Goal: Transaction & Acquisition: Purchase product/service

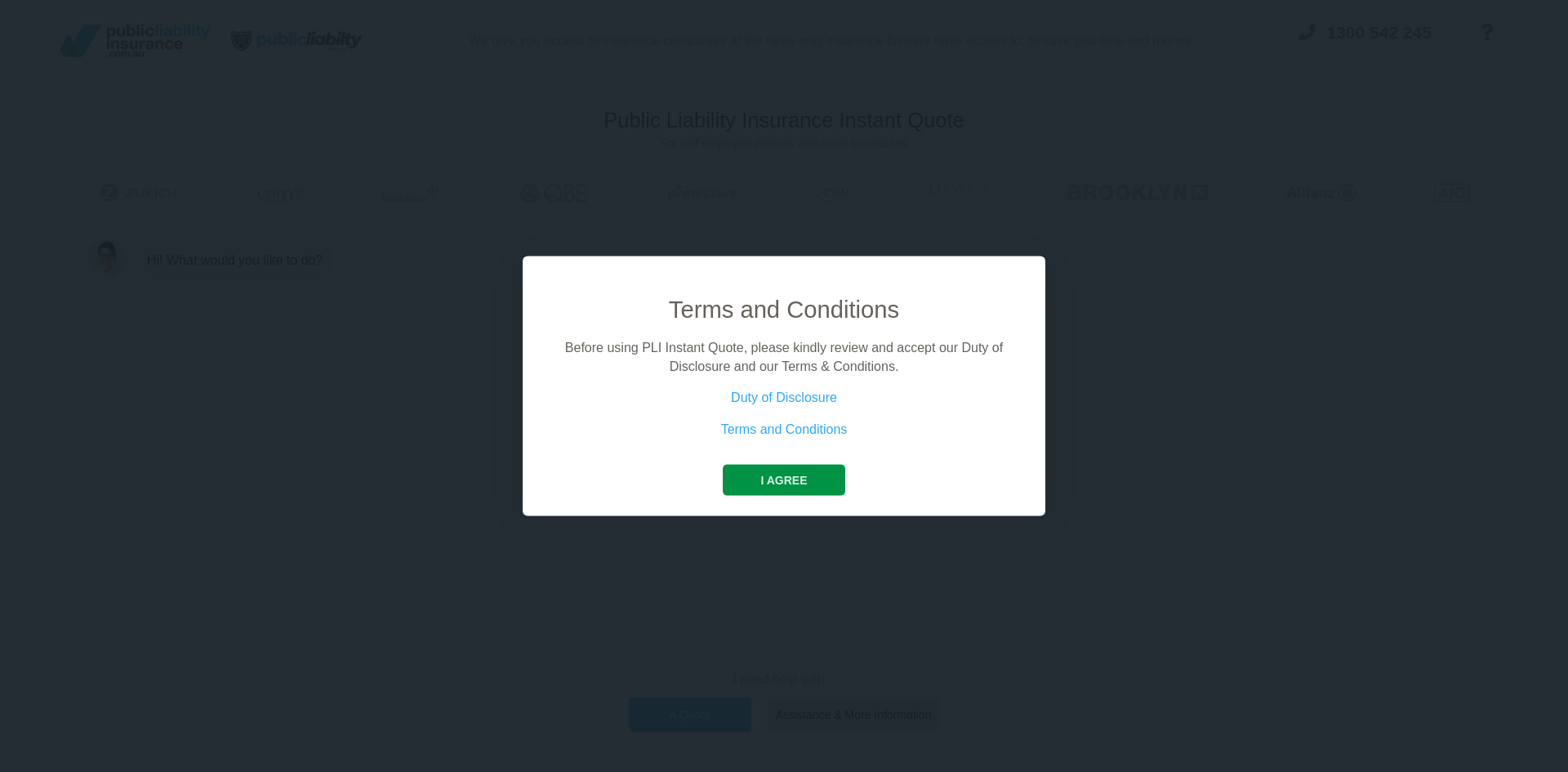
click at [792, 484] on button "I agree" at bounding box center [784, 481] width 122 height 31
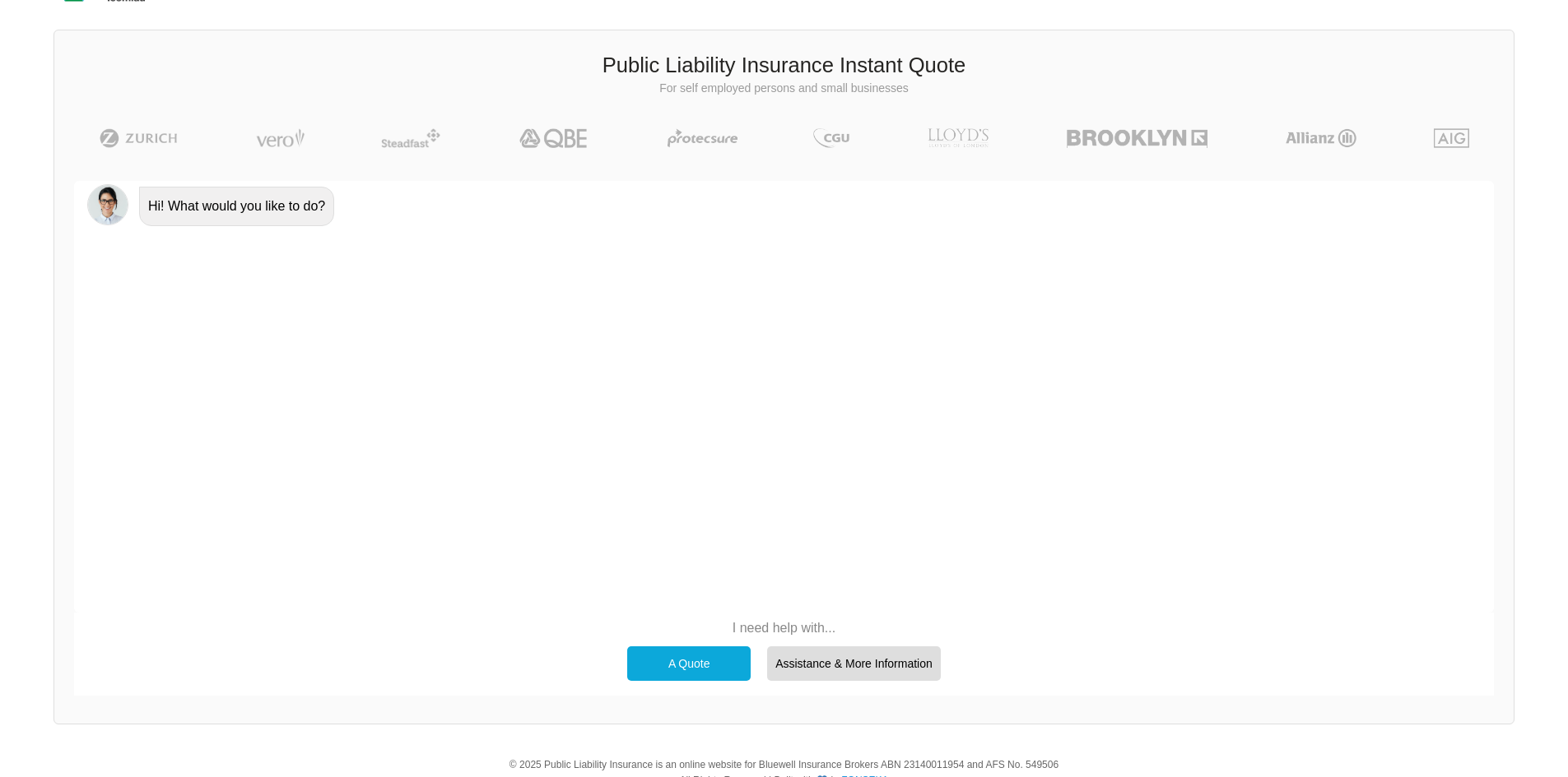
scroll to position [114, 0]
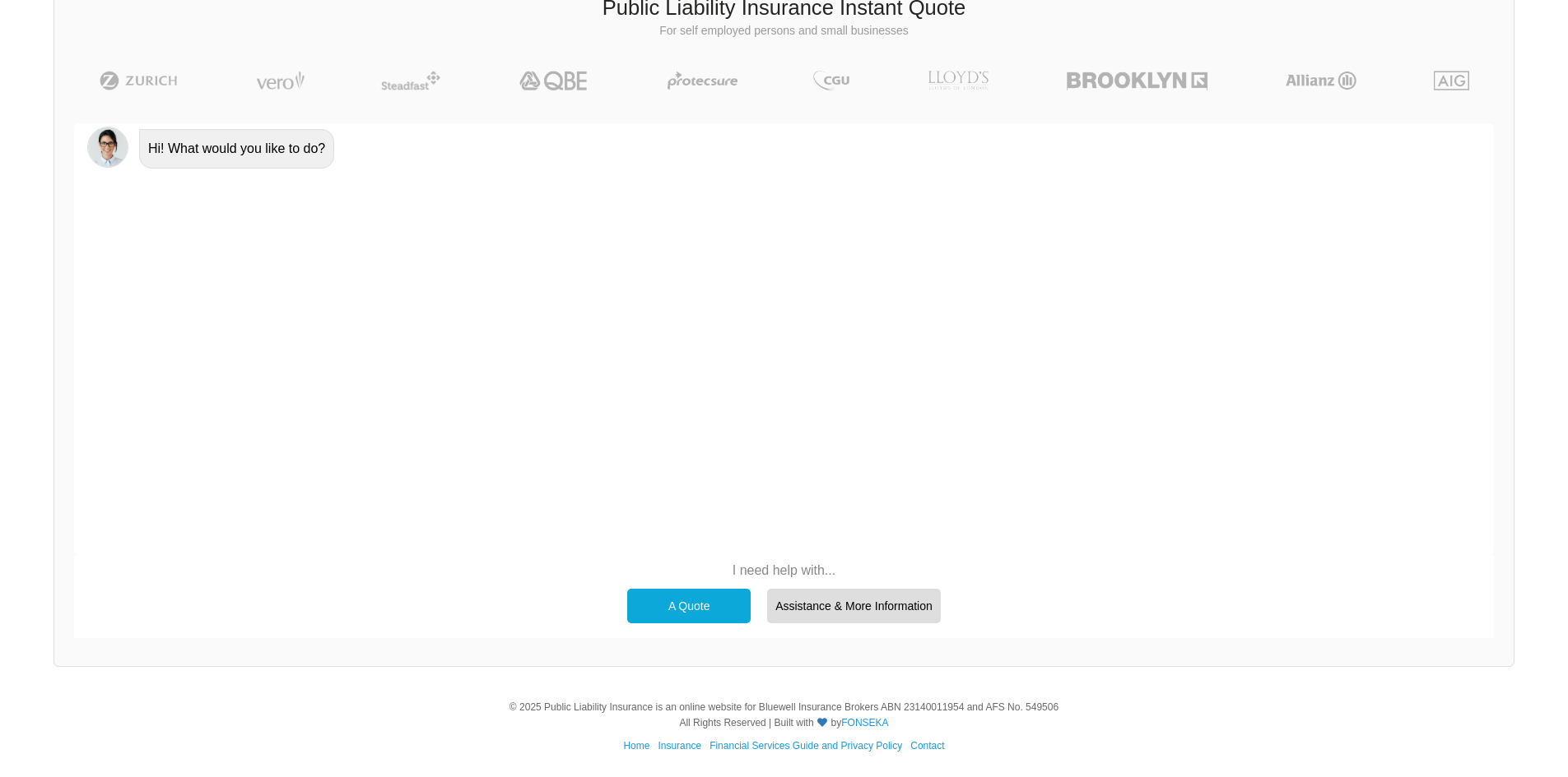
click at [691, 611] on div "A Quote" at bounding box center [689, 606] width 124 height 34
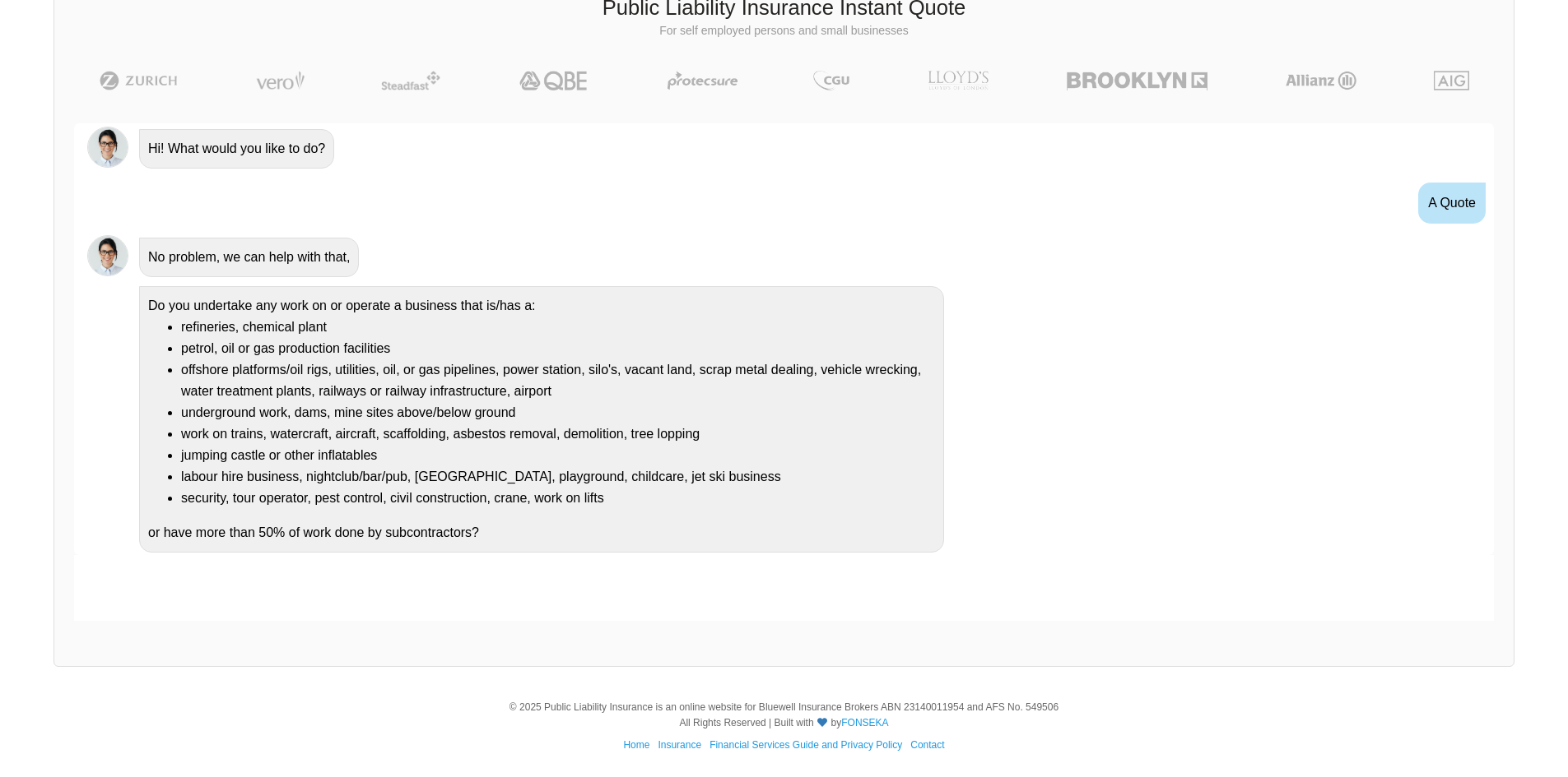
scroll to position [2, 0]
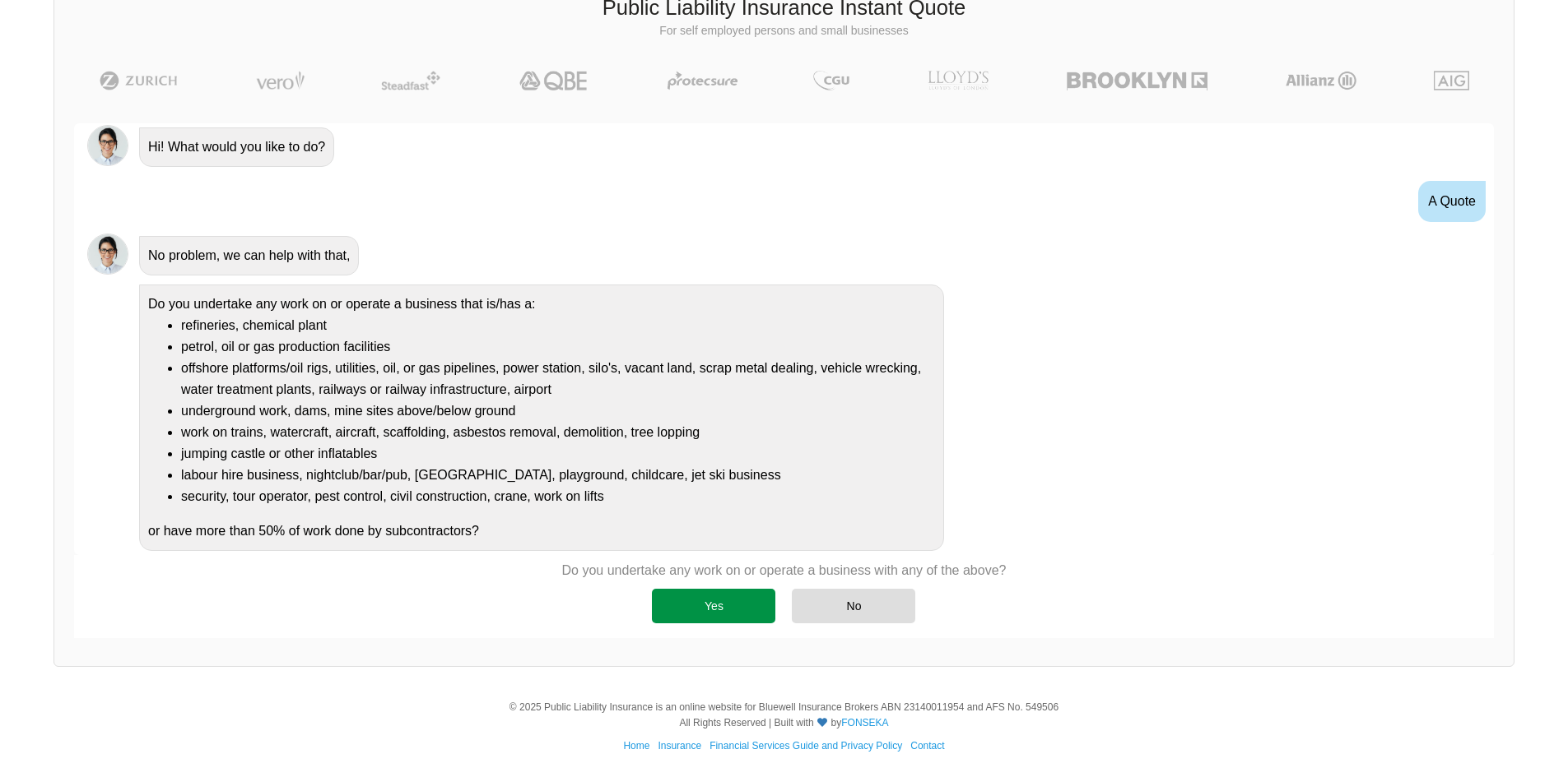
click at [714, 603] on div "Yes" at bounding box center [713, 606] width 124 height 34
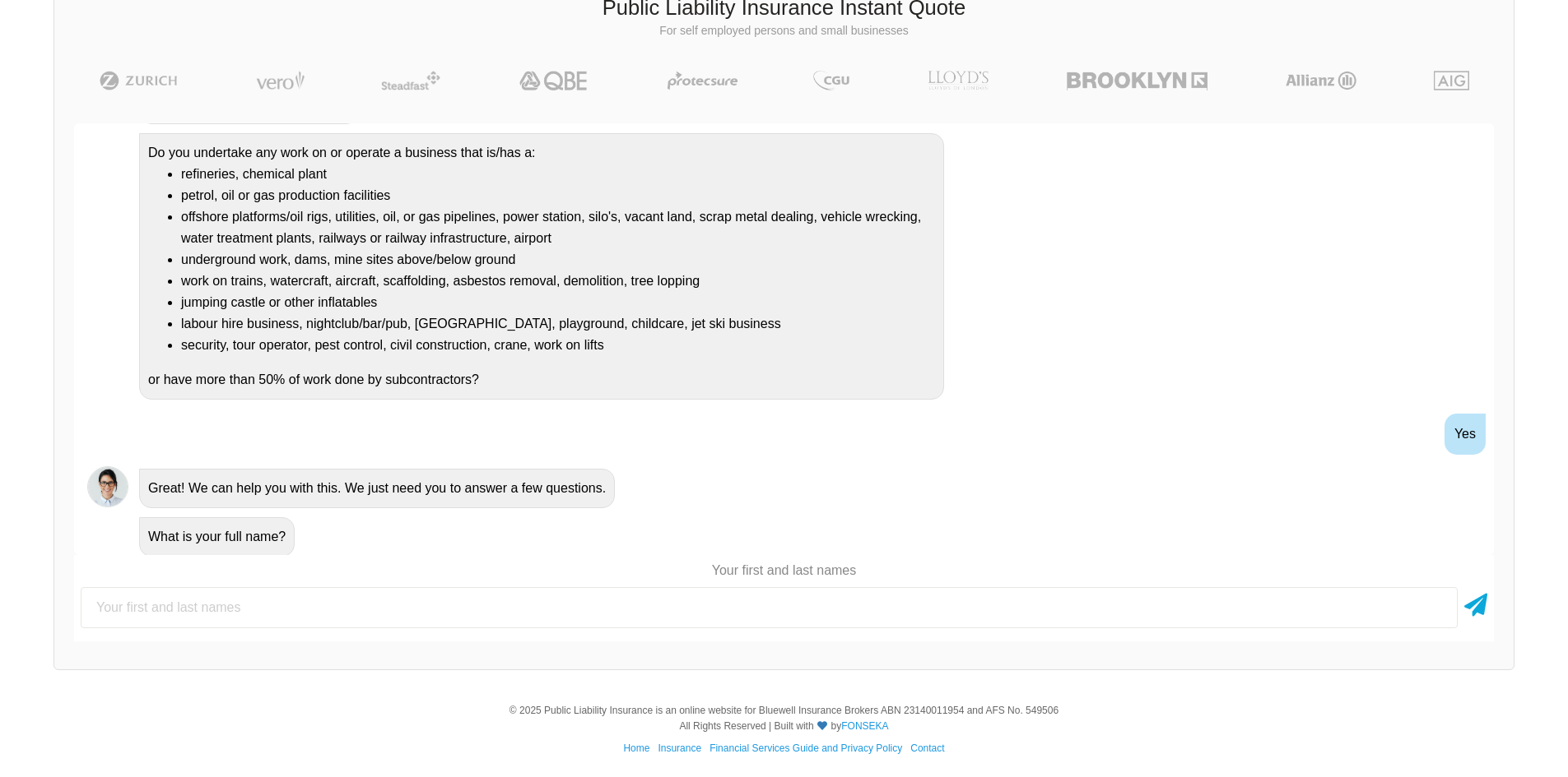
scroll to position [159, 0]
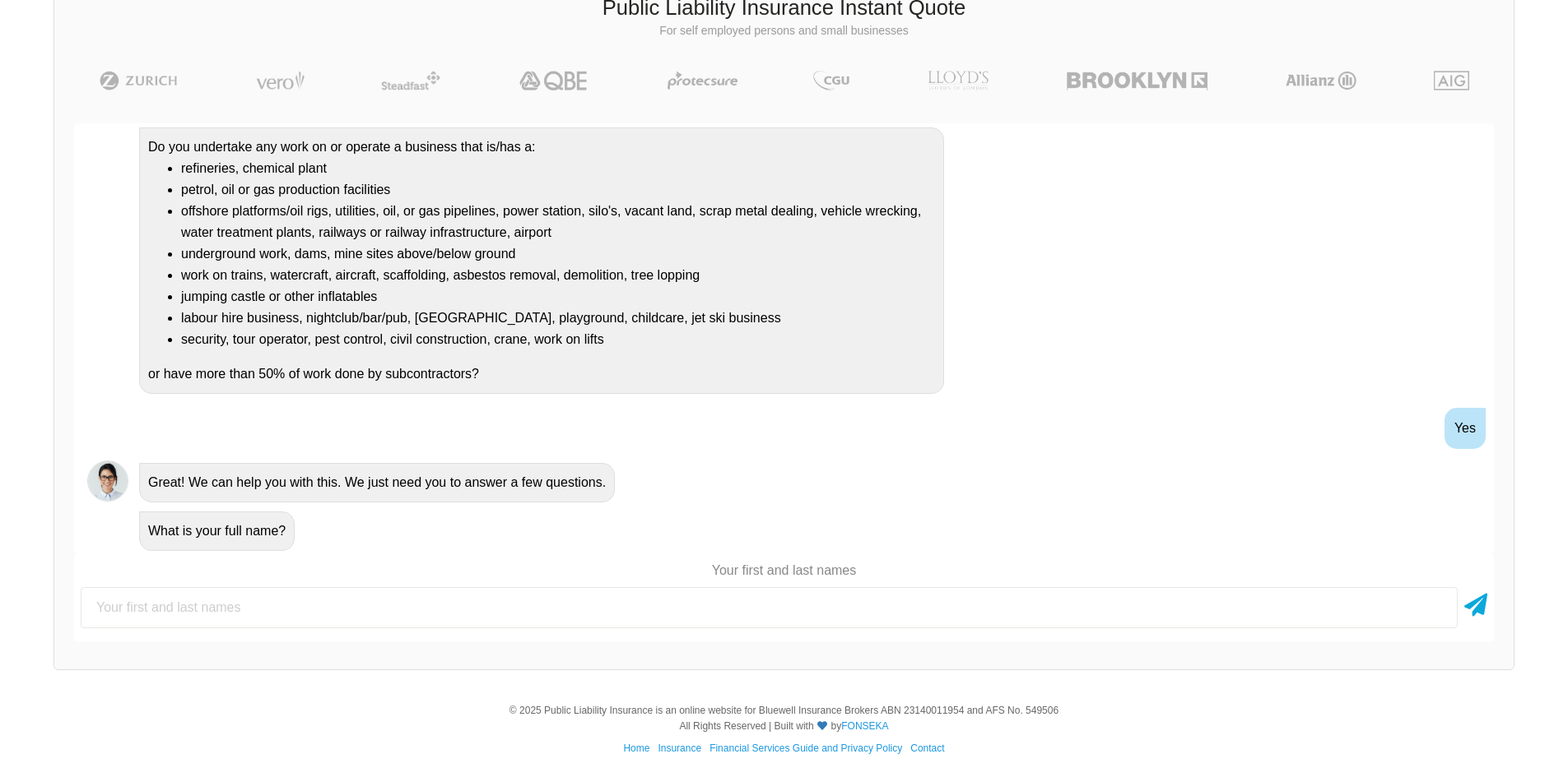
click at [313, 599] on input "text" at bounding box center [769, 608] width 1377 height 41
type input "[PERSON_NAME]"
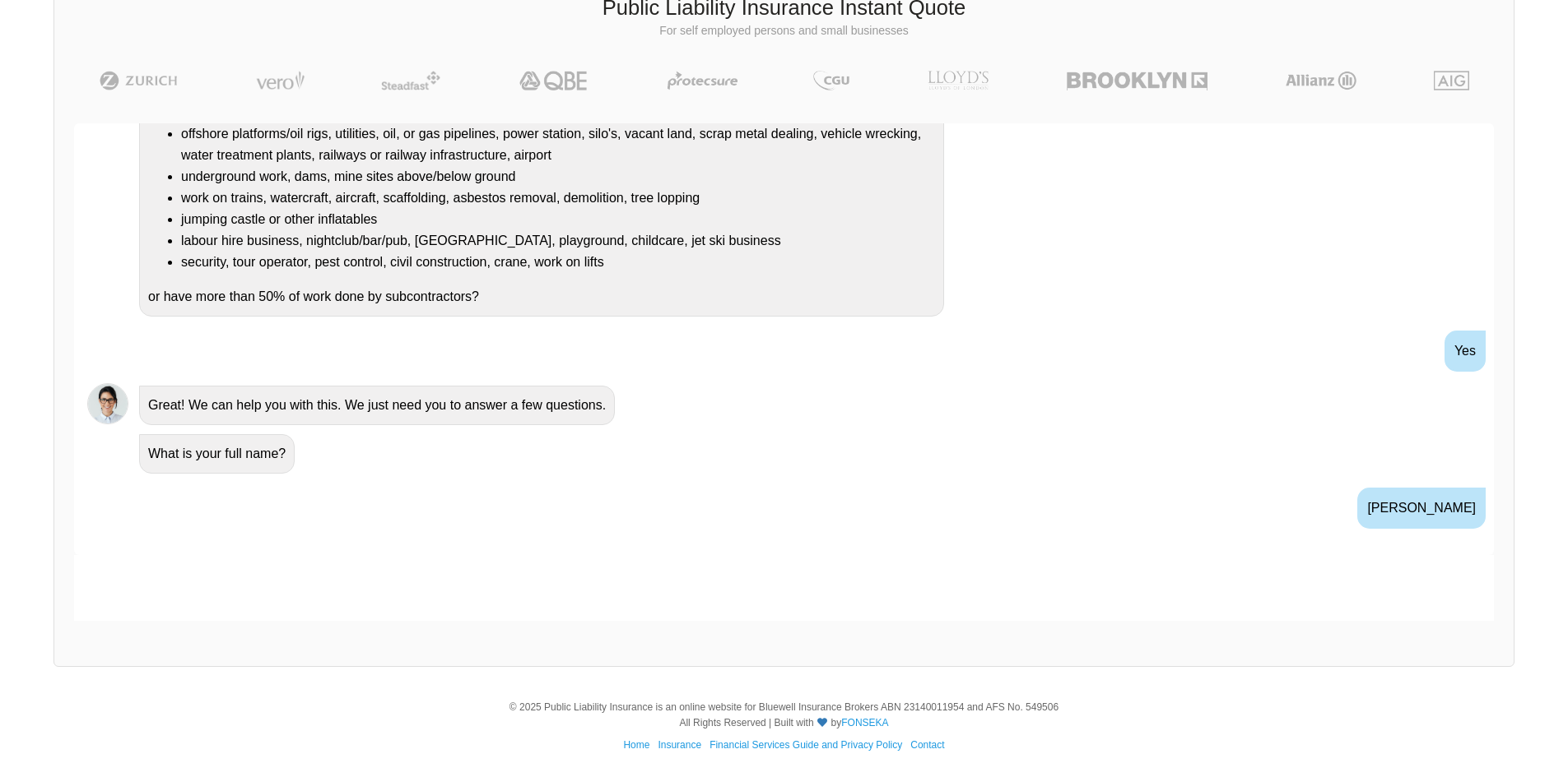
scroll to position [365, 0]
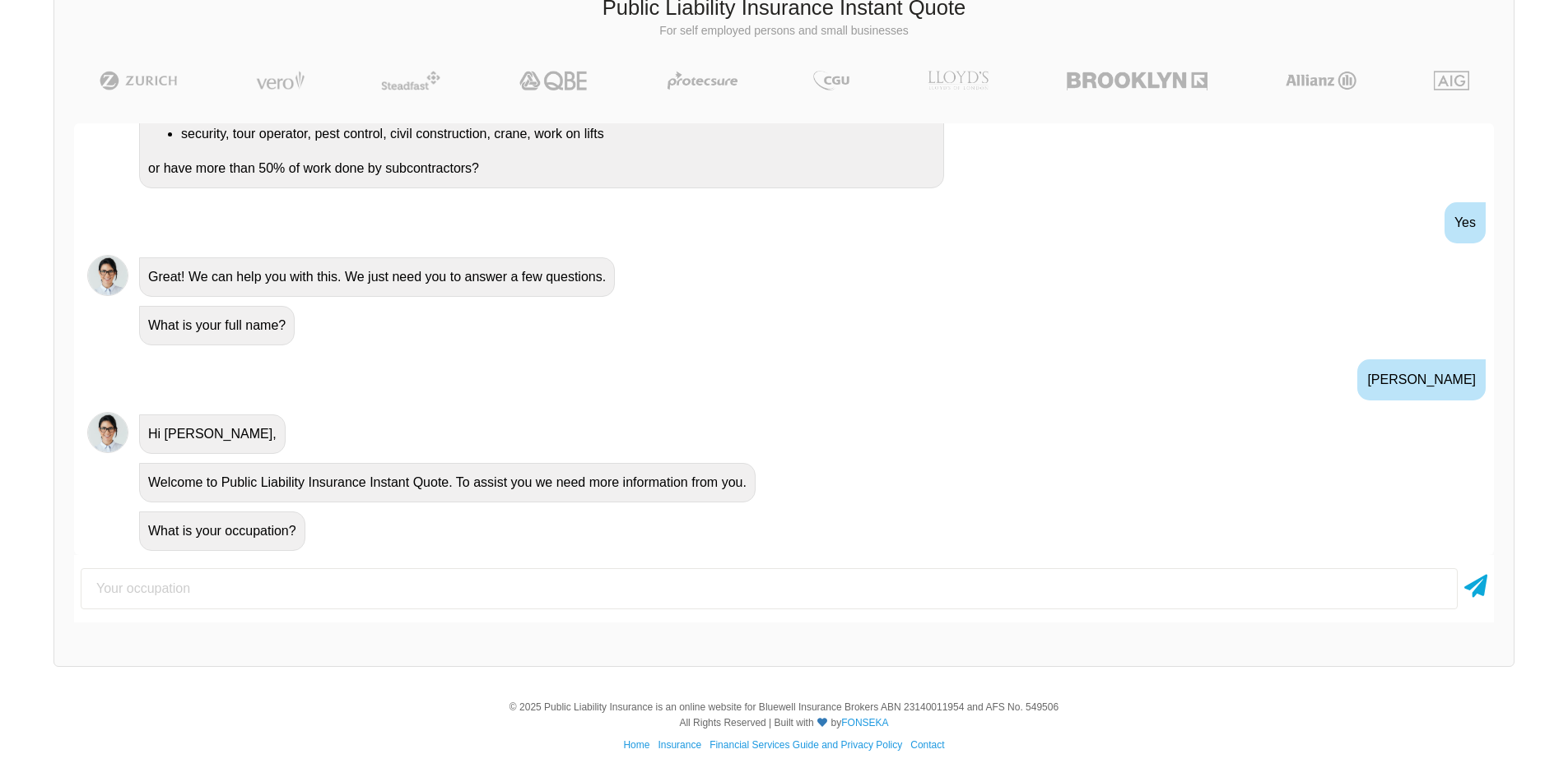
click at [280, 585] on input "text" at bounding box center [769, 589] width 1377 height 41
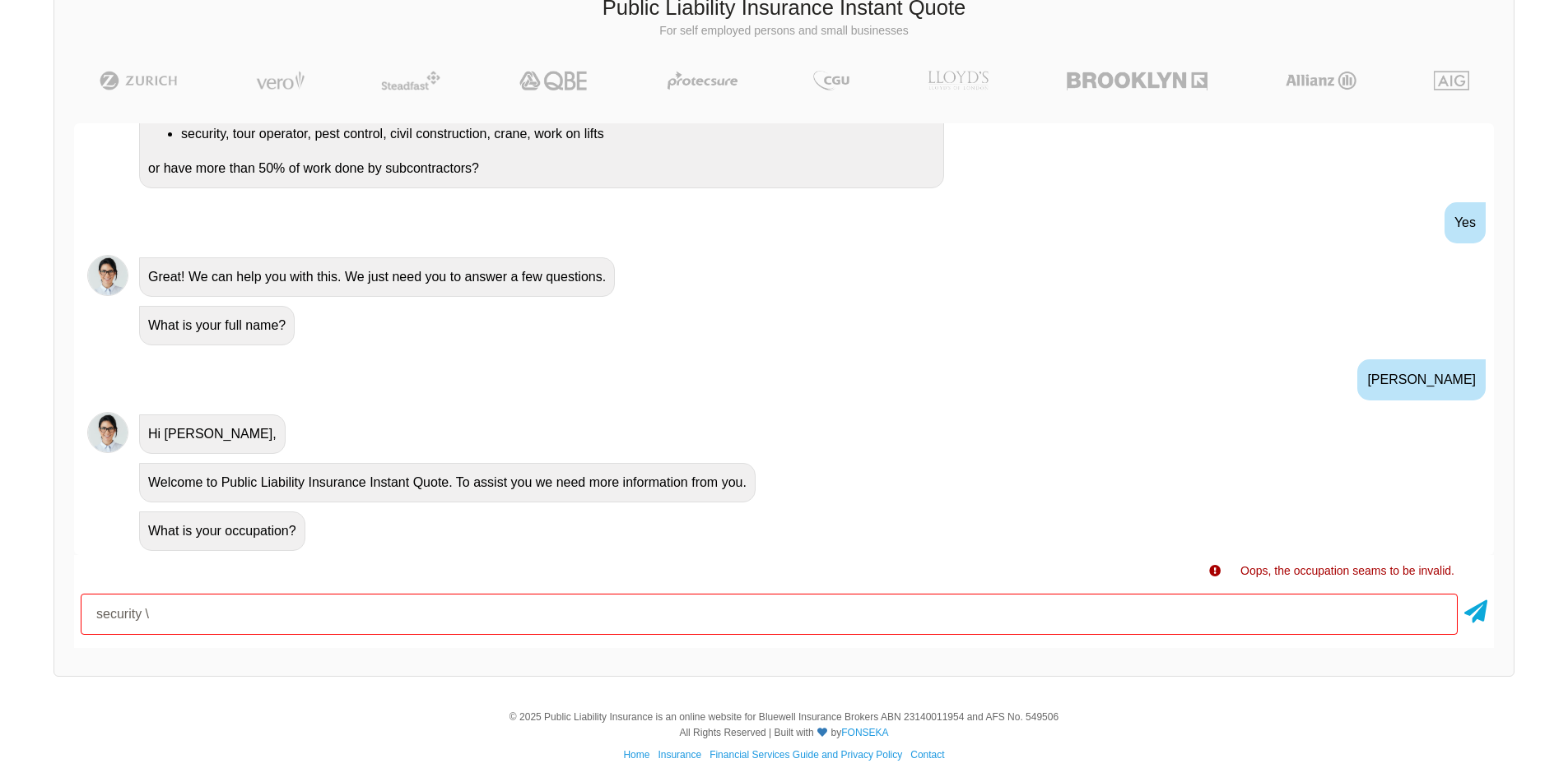
type input "security"
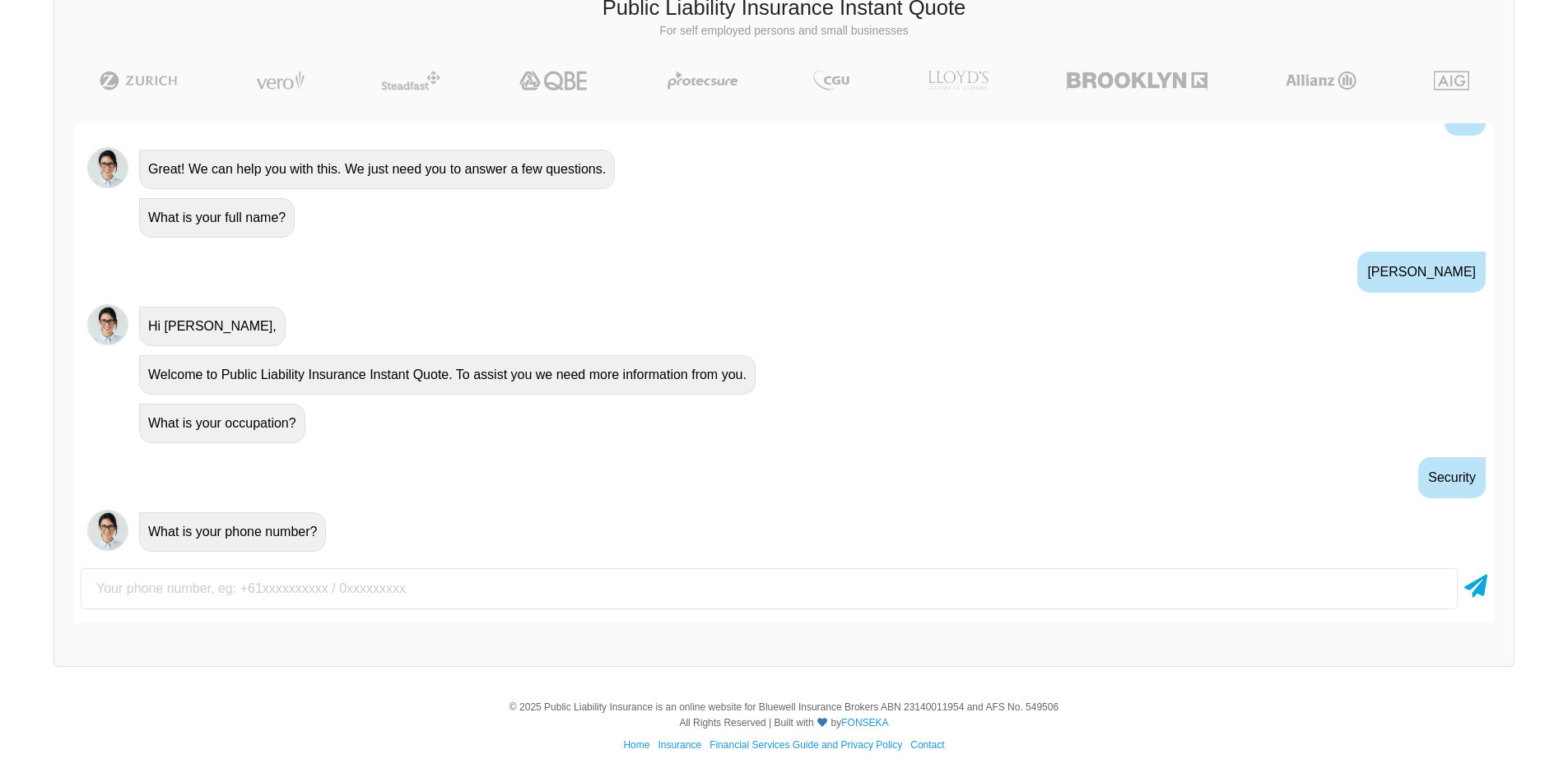
scroll to position [473, 0]
type input "0430034957"
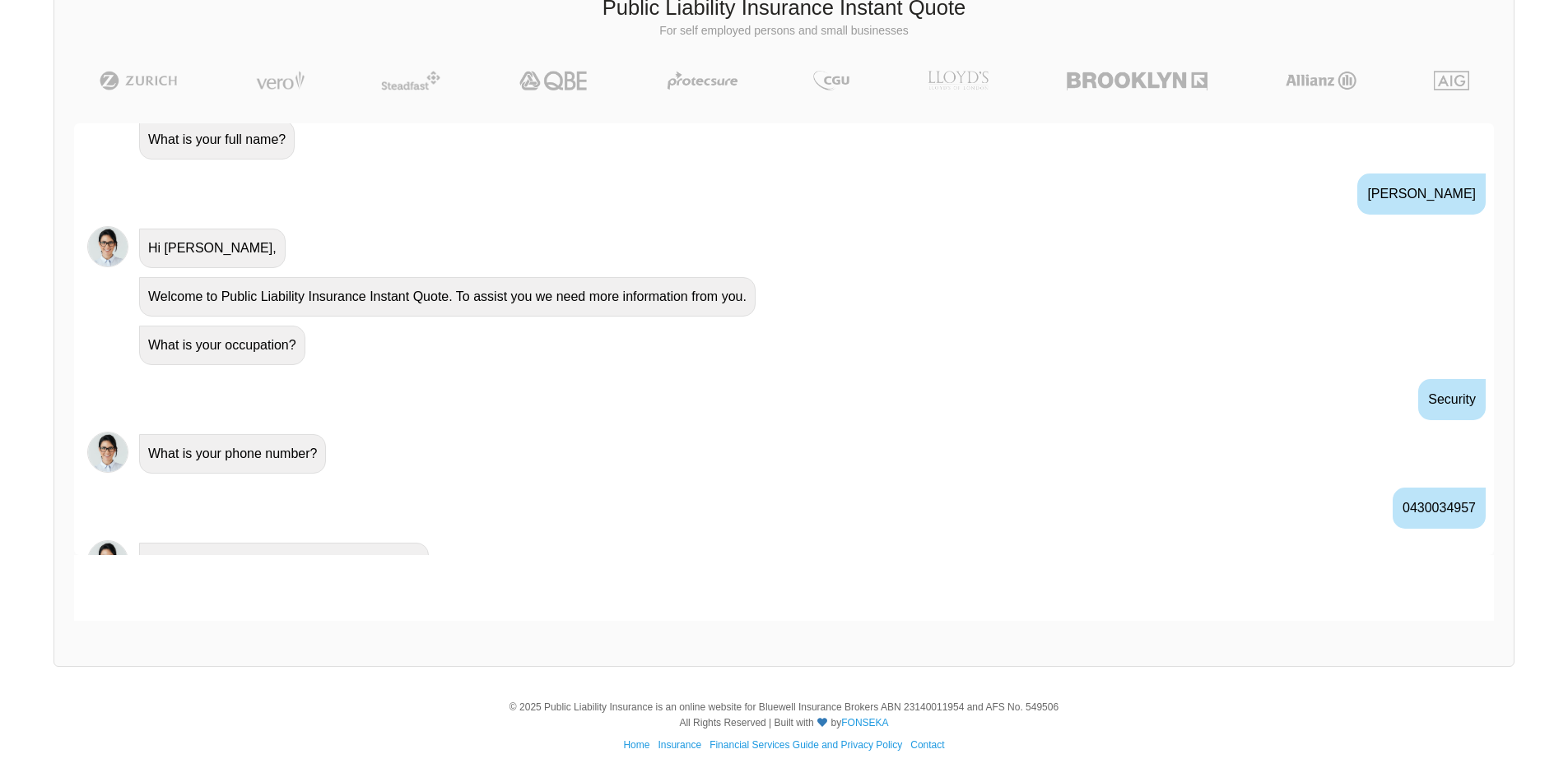
scroll to position [582, 0]
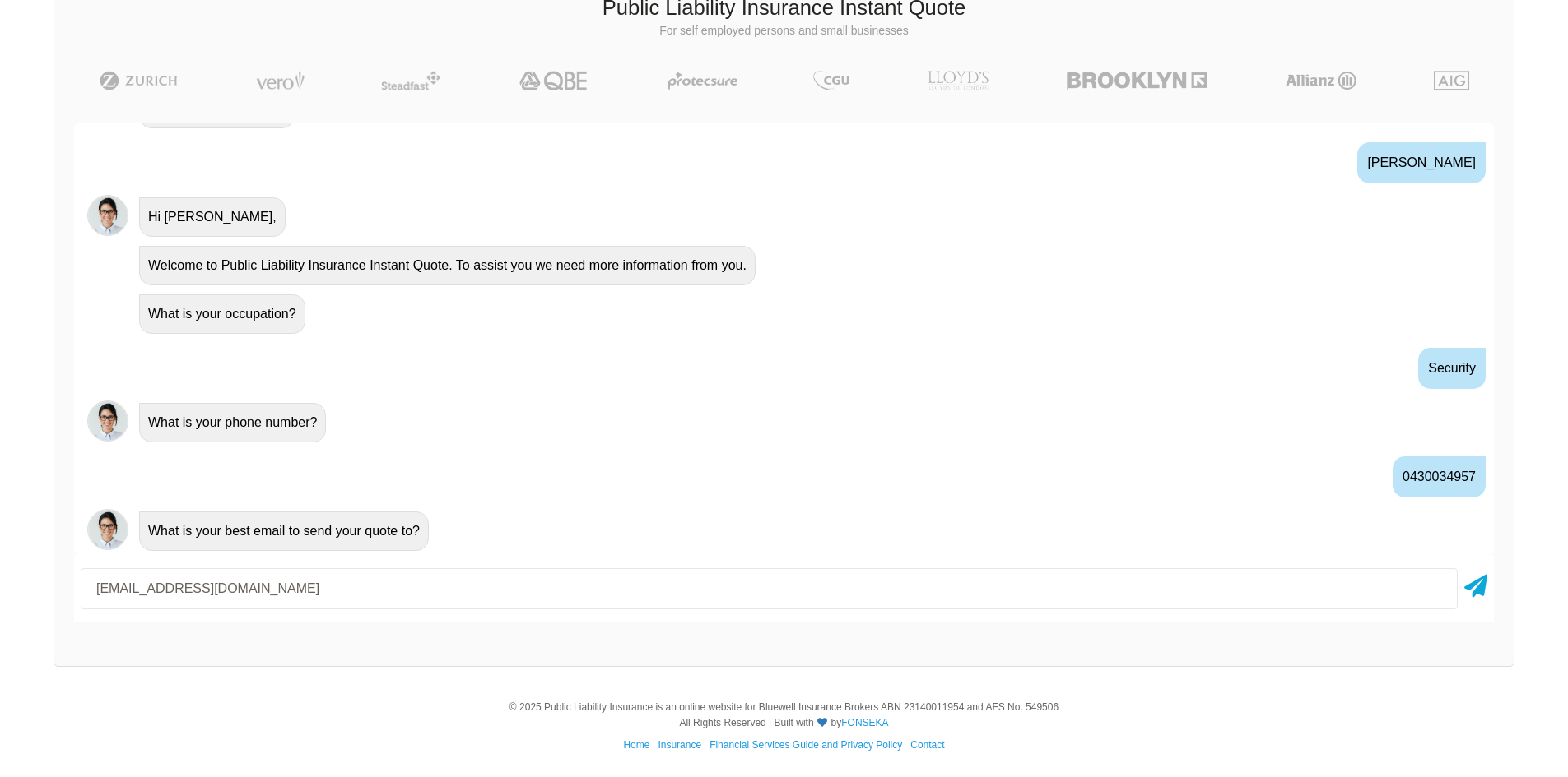
type input "[EMAIL_ADDRESS][DOMAIN_NAME]"
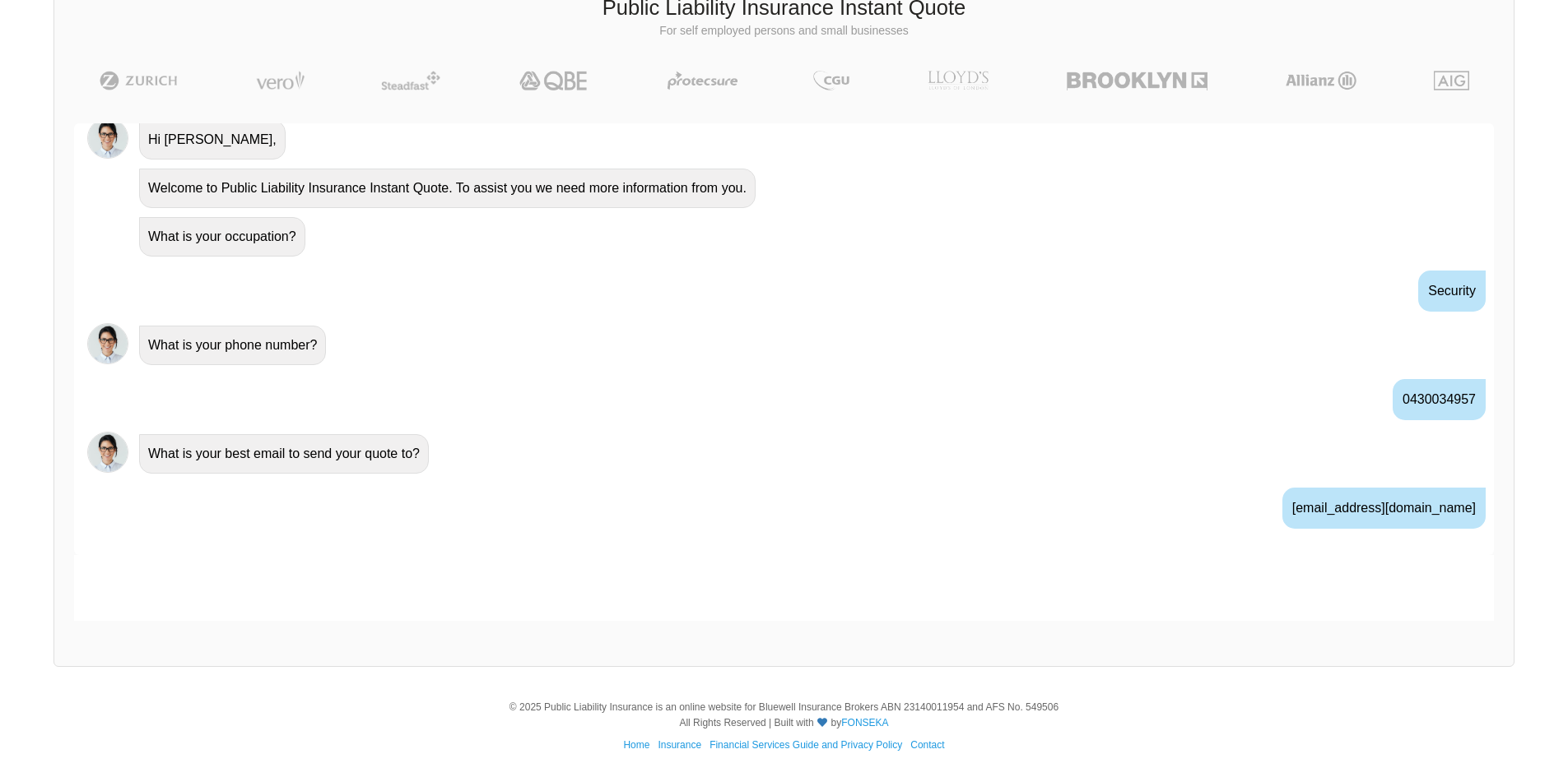
scroll to position [690, 0]
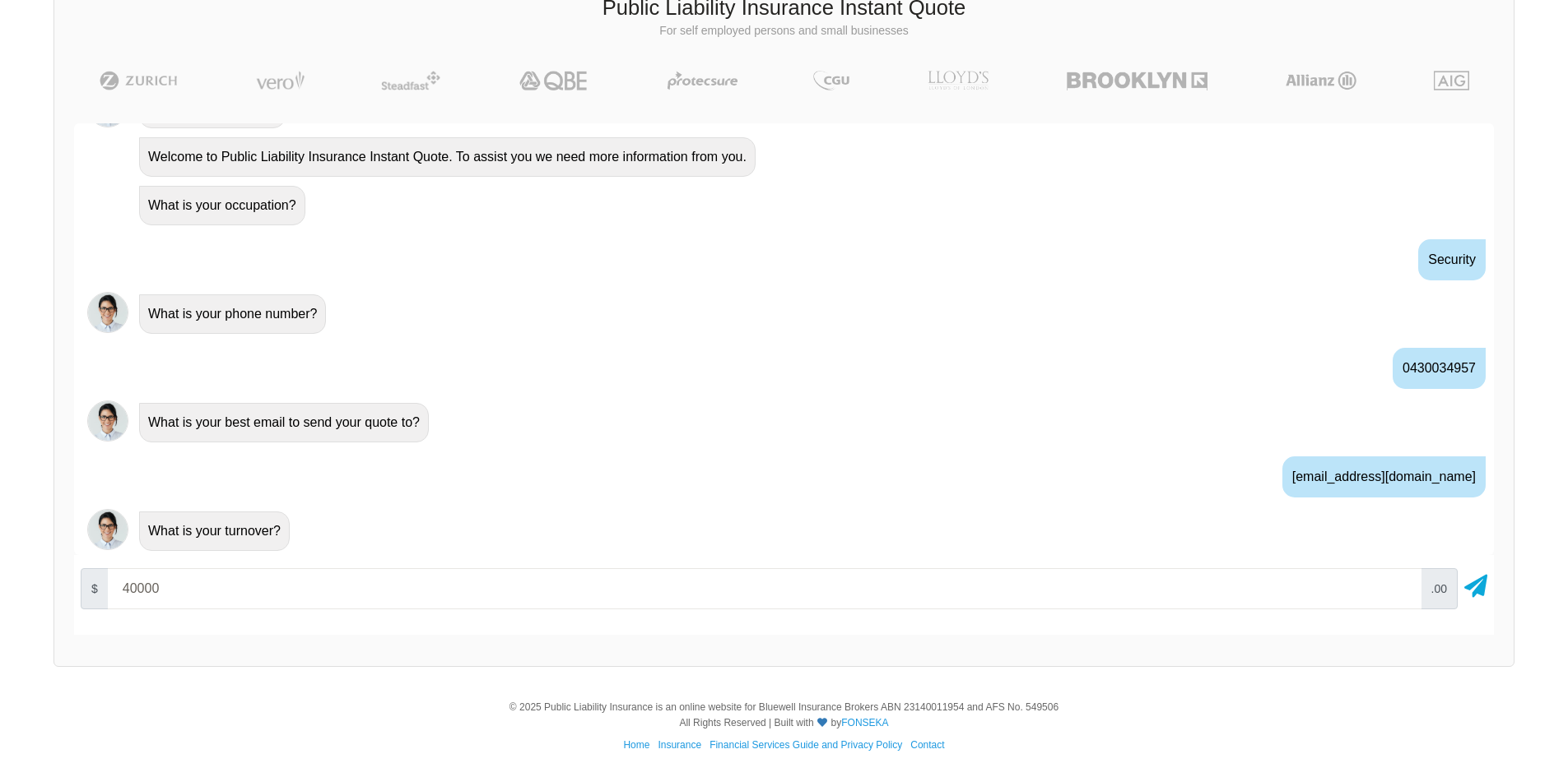
type input "40000"
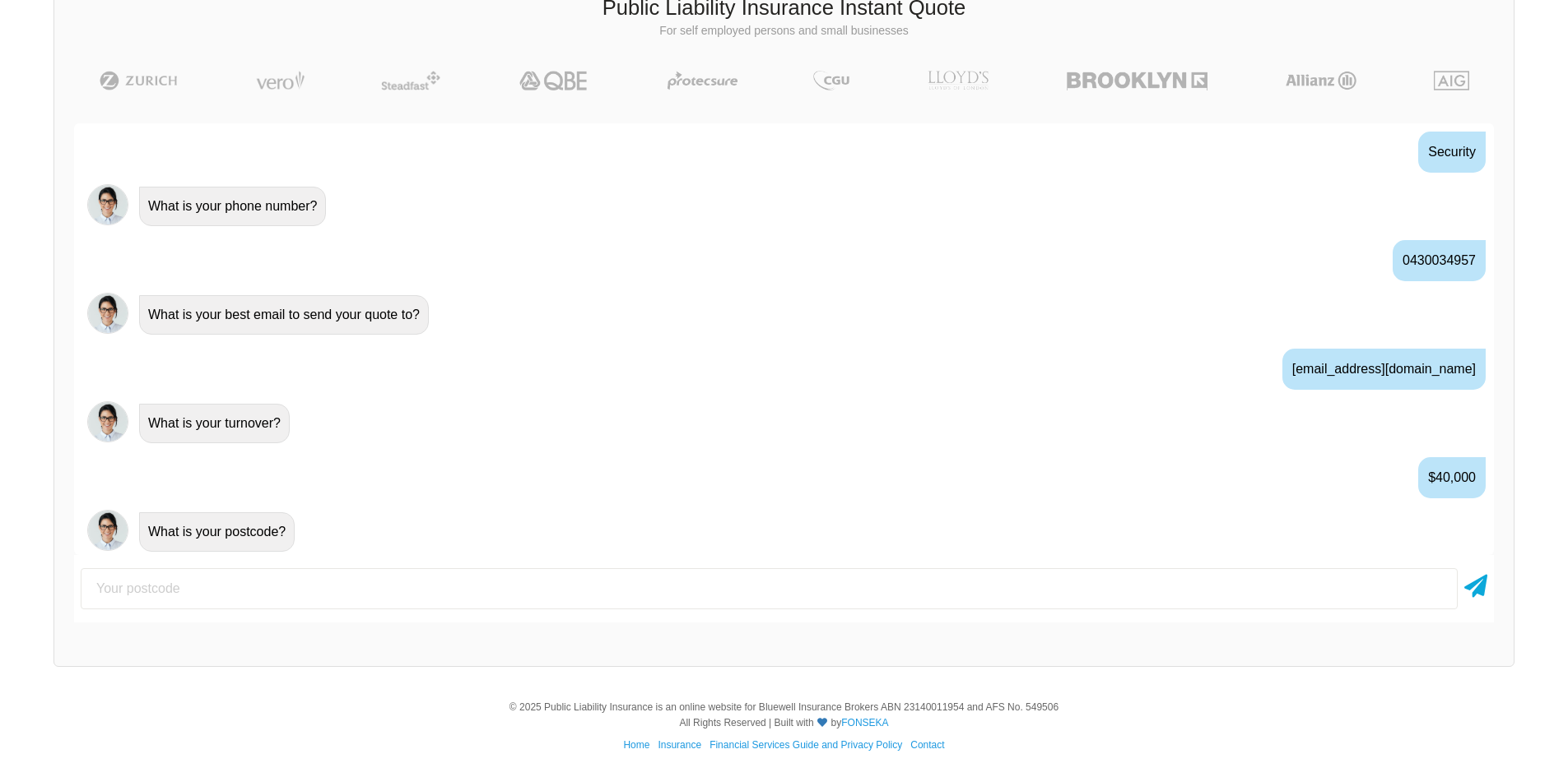
scroll to position [798, 0]
type input "2566"
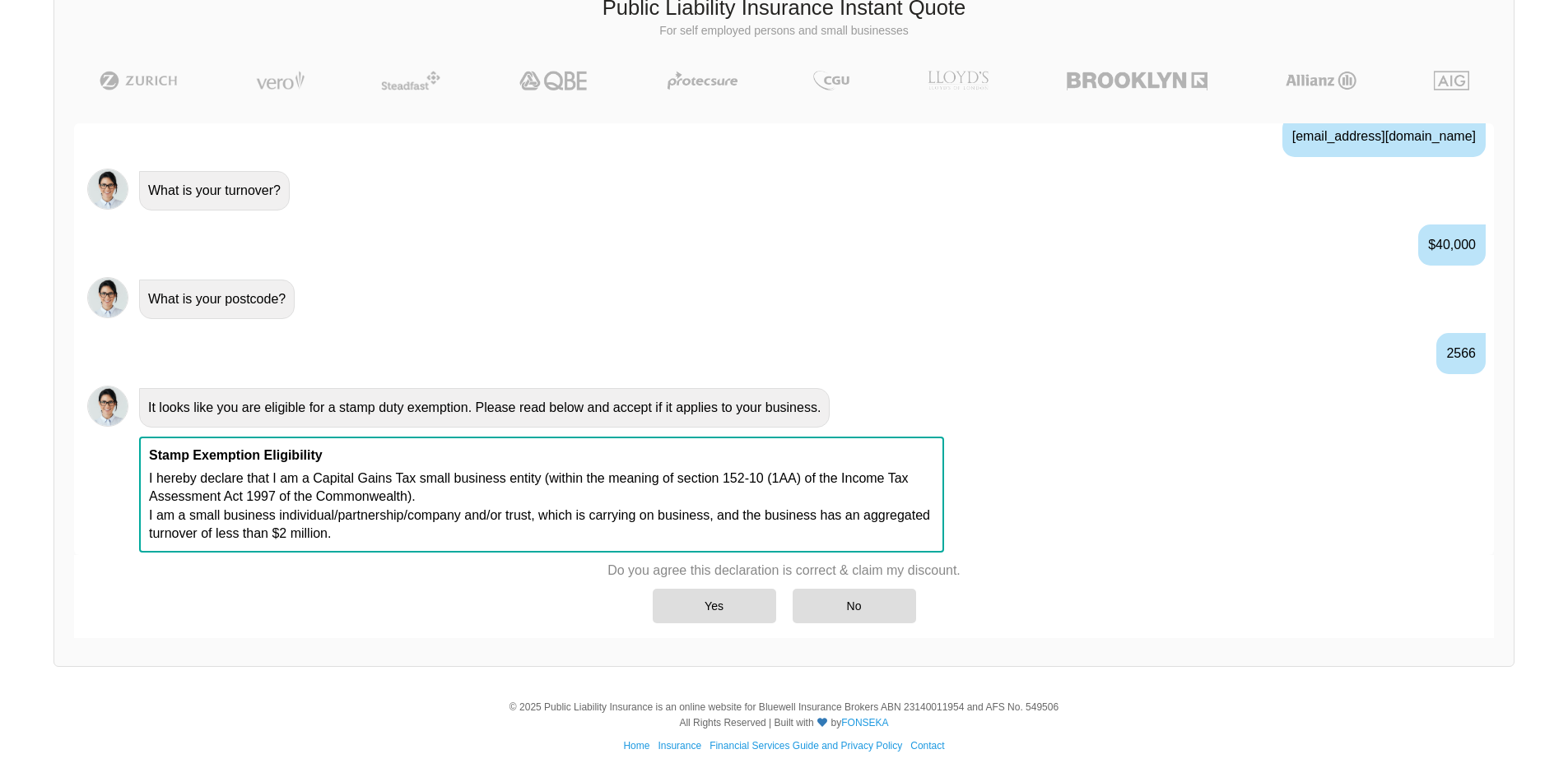
scroll to position [1032, 0]
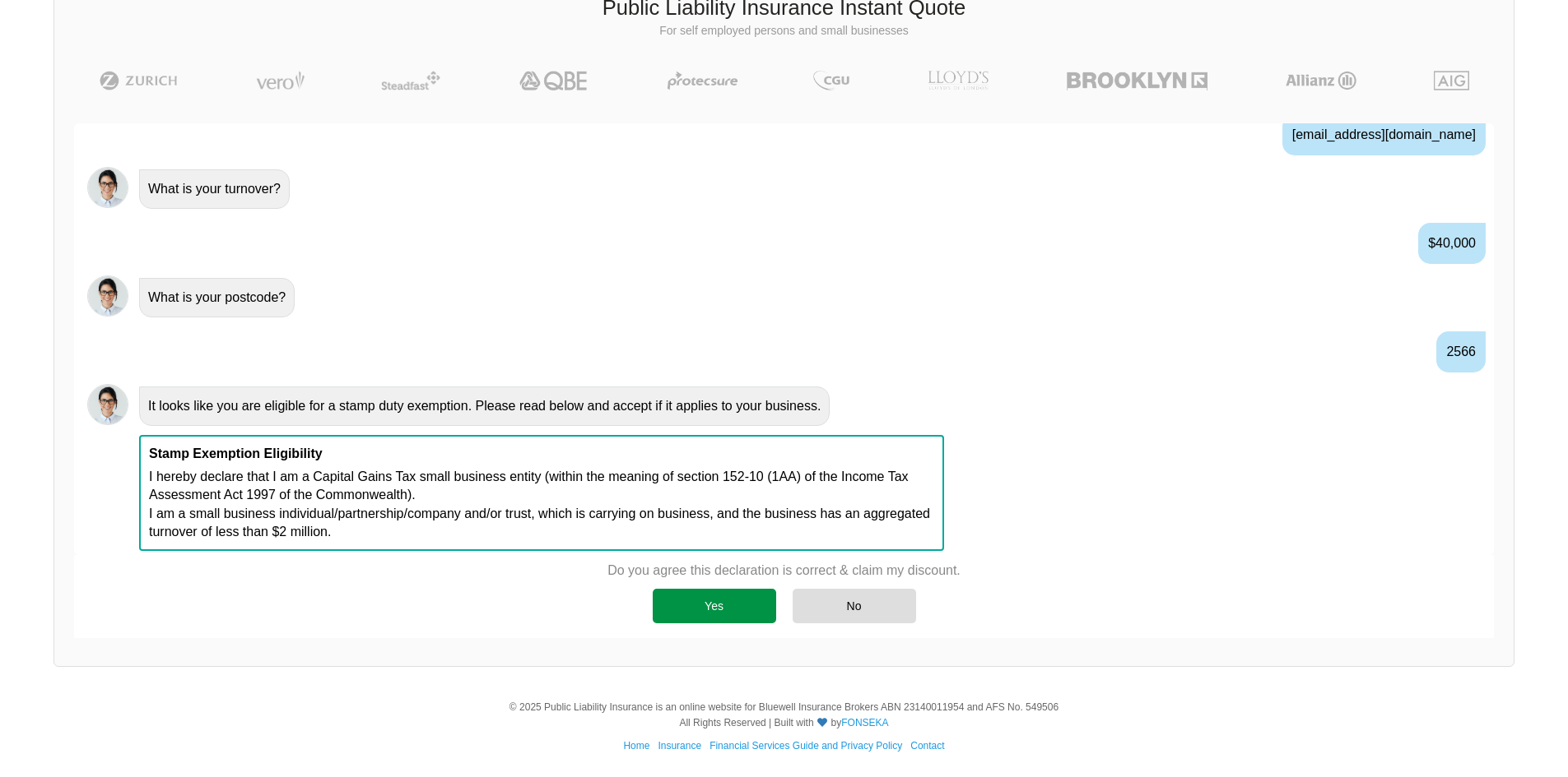
click at [750, 613] on div "Yes" at bounding box center [714, 606] width 124 height 34
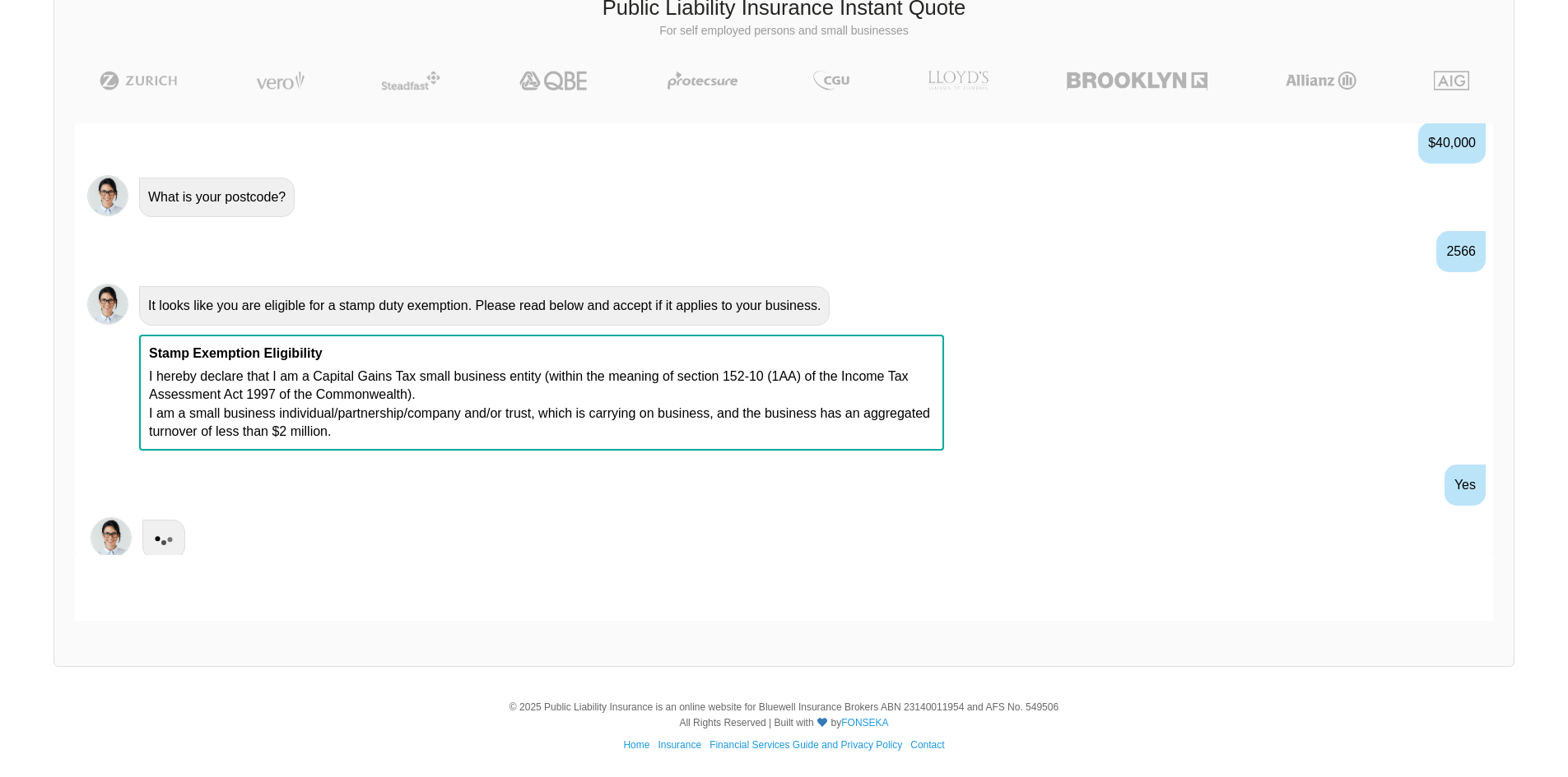
scroll to position [1141, 0]
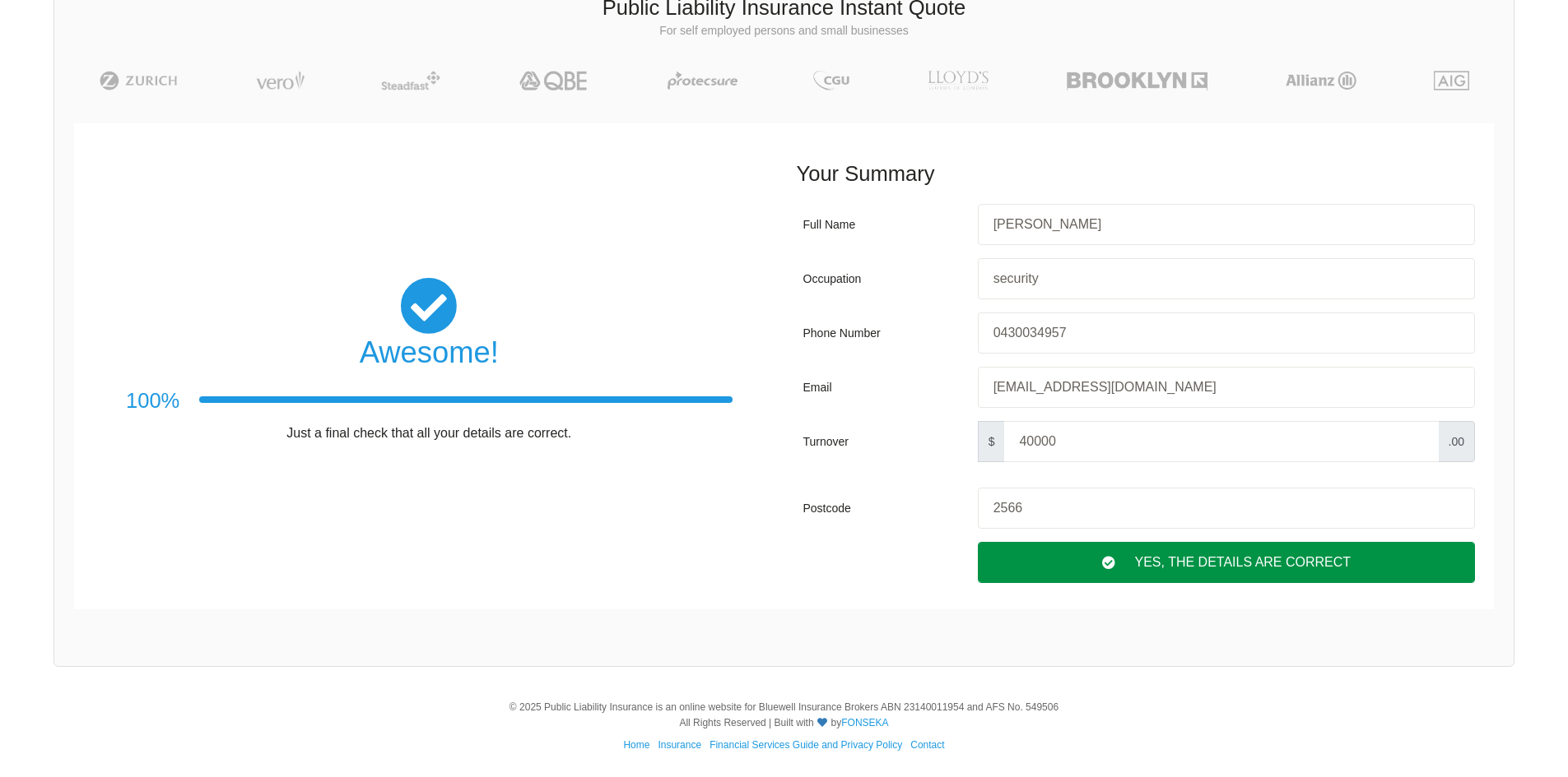
click at [1196, 572] on div "Yes, The Details are correct" at bounding box center [1226, 563] width 497 height 41
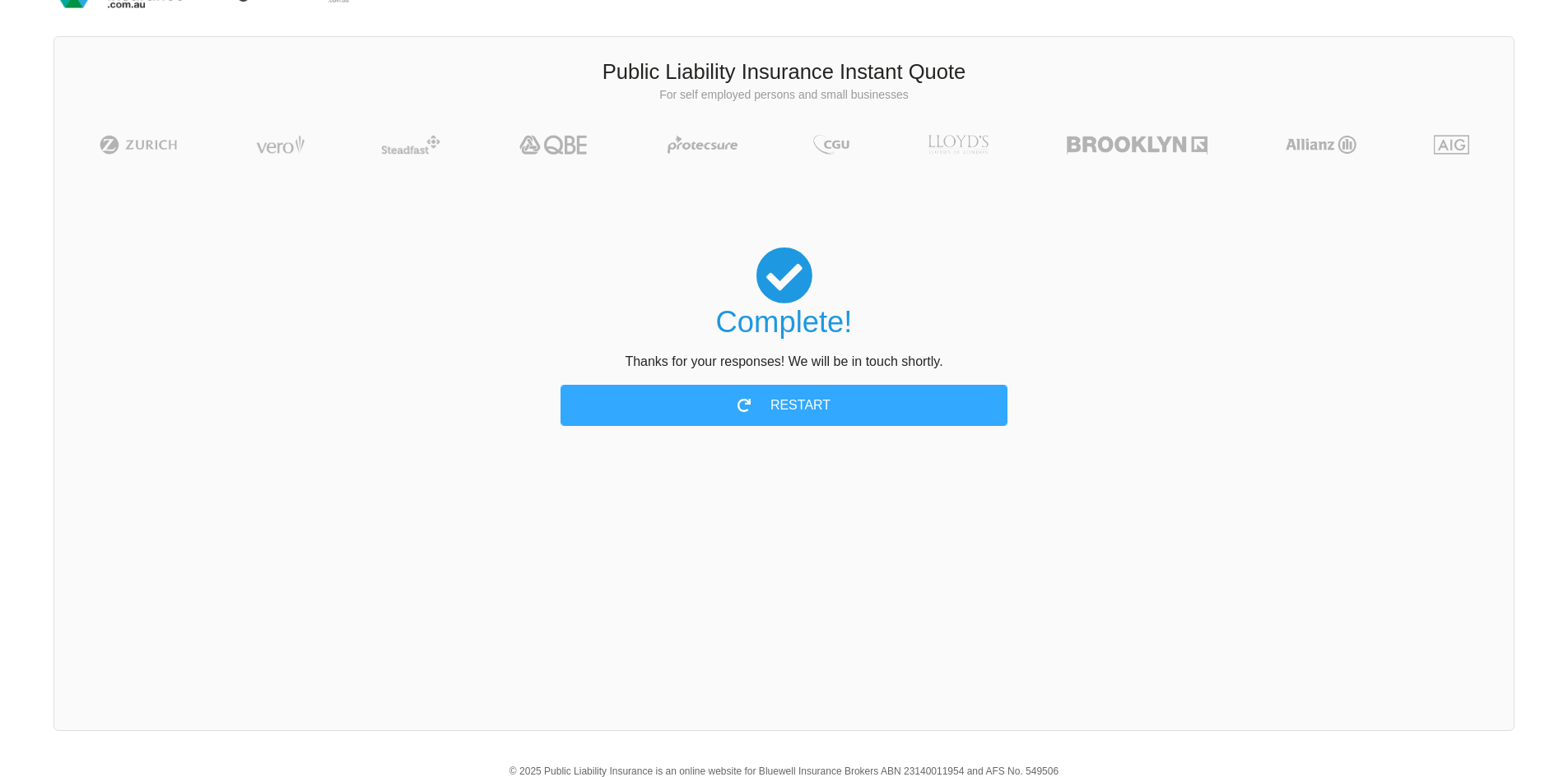
scroll to position [0, 0]
